Goal: Register for event/course

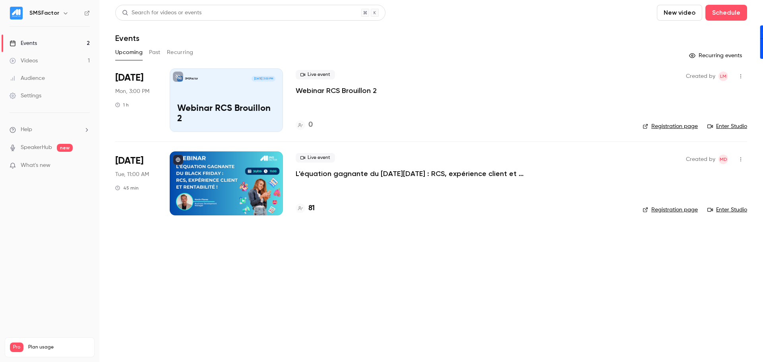
click at [243, 92] on div "SMSFactor [DATE] 3:00 PM Webinar RCS Brouillon 2" at bounding box center [226, 100] width 113 height 64
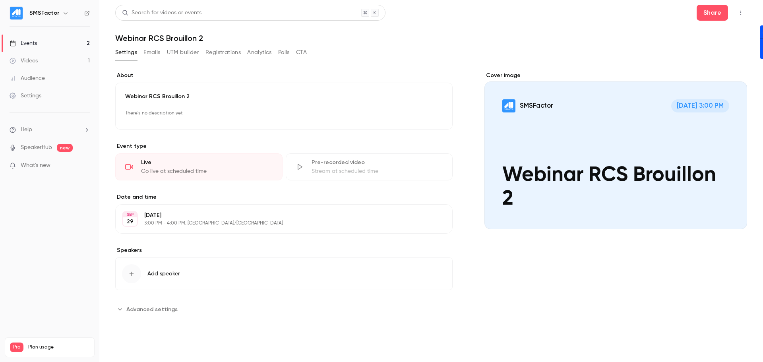
click at [150, 160] on div "Live" at bounding box center [207, 163] width 132 height 8
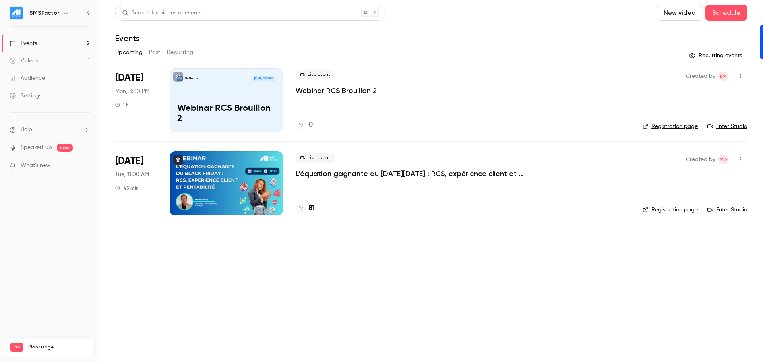
click at [744, 79] on icon "button" at bounding box center [741, 77] width 6 height 6
click at [744, 79] on div at bounding box center [381, 181] width 763 height 362
click at [730, 128] on link "Enter Studio" at bounding box center [728, 126] width 40 height 8
